Goal: Book appointment/travel/reservation

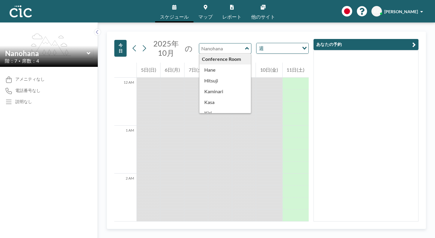
click at [214, 44] on input "text" at bounding box center [222, 49] width 46 height 10
type input "Nanohana"
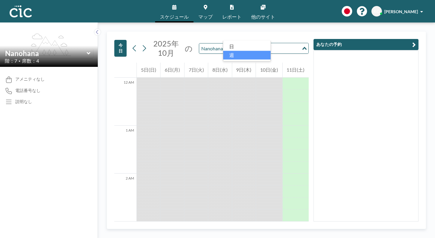
click at [257, 43] on div "週" at bounding box center [279, 47] width 45 height 9
click at [232, 44] on li "日" at bounding box center [246, 46] width 47 height 9
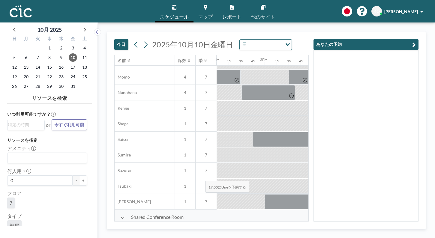
scroll to position [282, 624]
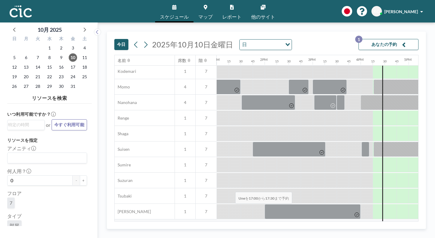
drag, startPoint x: 223, startPoint y: 178, endPoint x: 228, endPoint y: 178, distance: 4.5
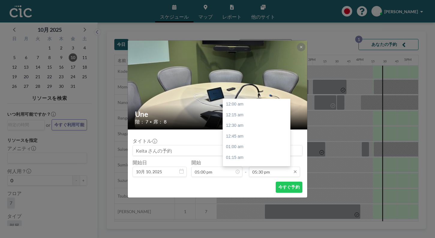
scroll to position [671, 0]
click at [249, 167] on input "05:30 pm" at bounding box center [274, 172] width 51 height 10
click at [228, 197] on div "06:00 pm" at bounding box center [258, 202] width 71 height 11
type input "06:00 pm"
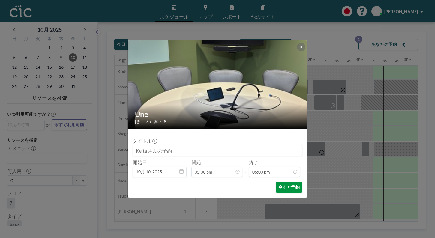
click at [276, 182] on button "今すぐ予約" at bounding box center [289, 187] width 27 height 11
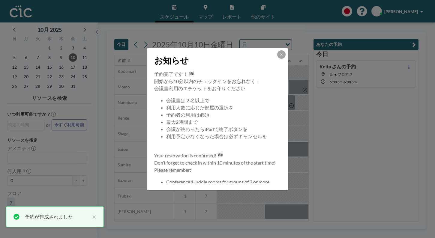
scroll to position [53, 0]
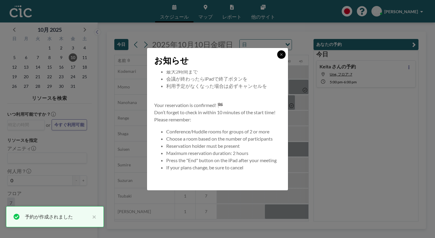
click at [277, 59] on button at bounding box center [281, 54] width 8 height 8
